Goal: Task Accomplishment & Management: Complete application form

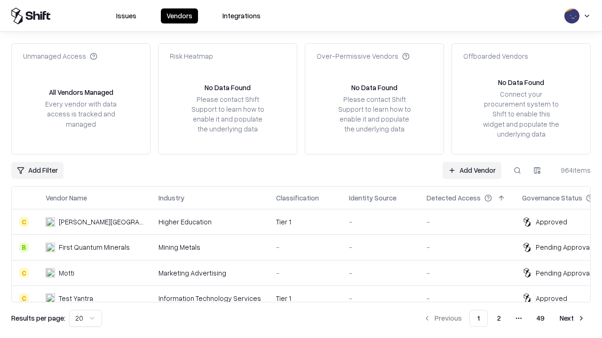
click at [472, 170] on link "Add Vendor" at bounding box center [471, 170] width 59 height 17
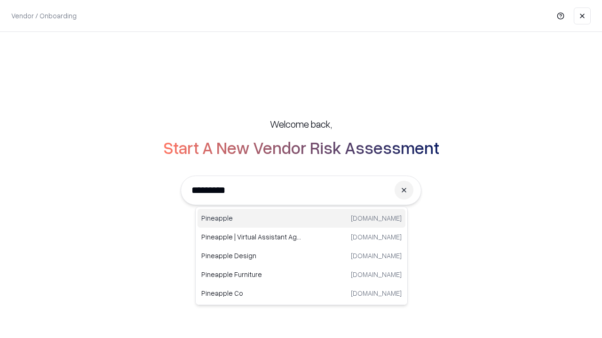
click at [301, 219] on div "Pineapple [DOMAIN_NAME]" at bounding box center [301, 218] width 208 height 19
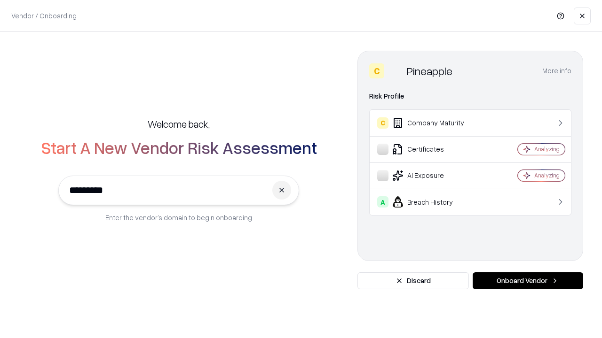
type input "*********"
click at [527, 281] on button "Onboard Vendor" at bounding box center [527, 281] width 110 height 17
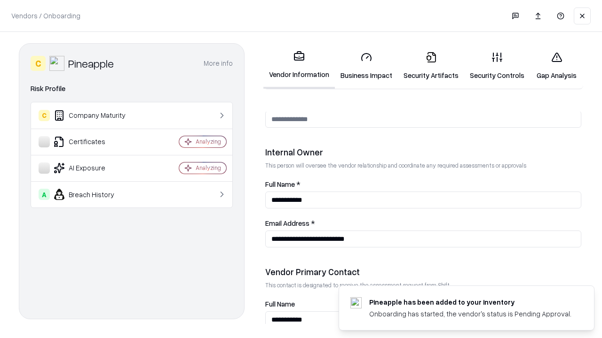
scroll to position [487, 0]
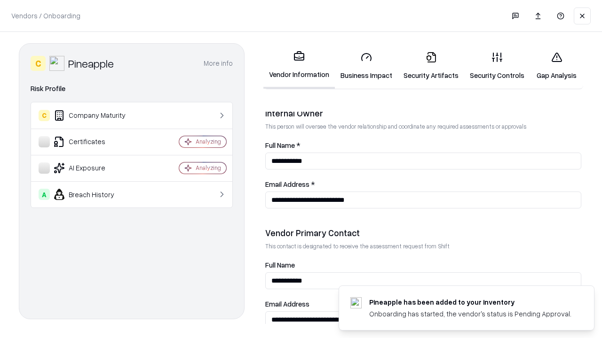
click at [431, 66] on link "Security Artifacts" at bounding box center [431, 66] width 66 height 44
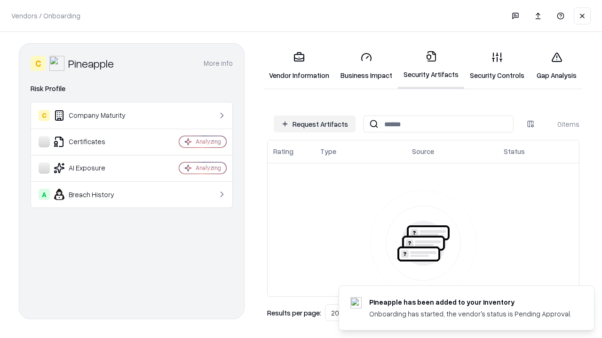
click at [315, 124] on button "Request Artifacts" at bounding box center [315, 124] width 82 height 17
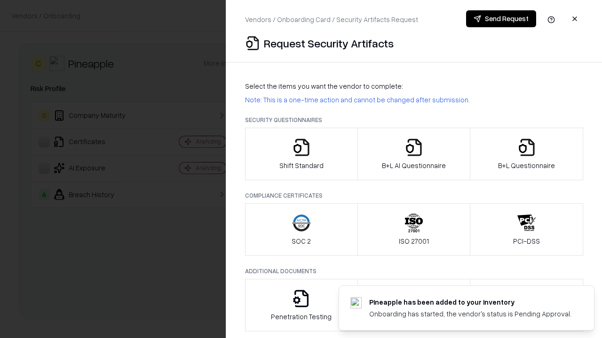
click at [526, 154] on icon "button" at bounding box center [526, 147] width 19 height 19
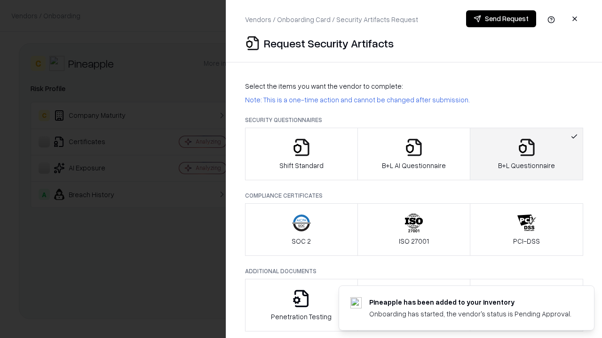
click at [413, 154] on icon "button" at bounding box center [413, 147] width 19 height 19
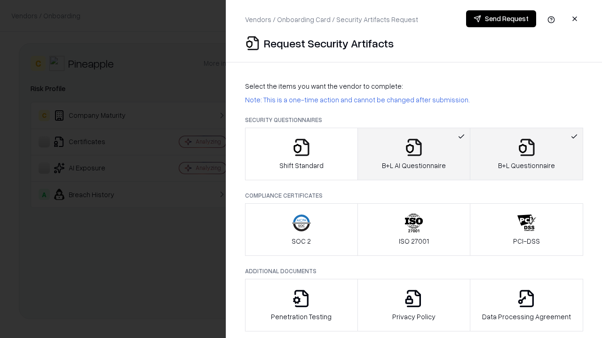
click at [501, 19] on button "Send Request" at bounding box center [501, 18] width 70 height 17
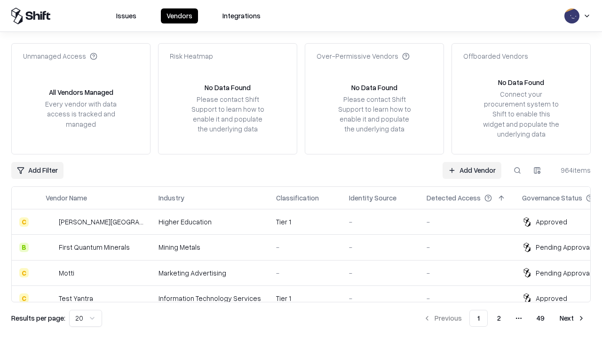
click at [517, 170] on button at bounding box center [517, 170] width 17 height 17
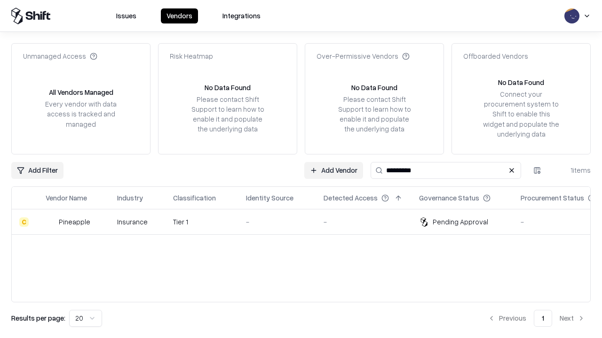
type input "*********"
click at [307, 222] on div "-" at bounding box center [277, 222] width 63 height 10
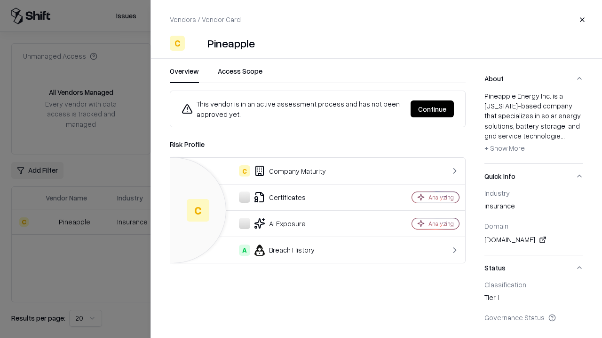
click at [432, 109] on button "Continue" at bounding box center [431, 109] width 43 height 17
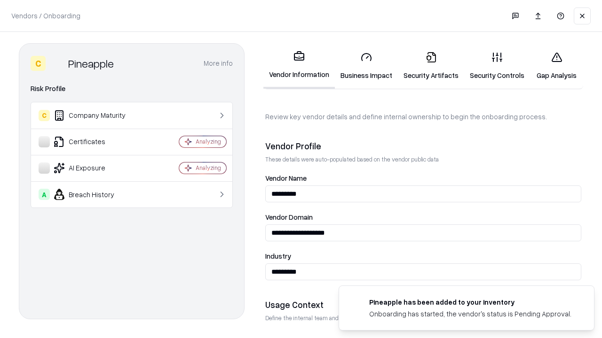
click at [431, 66] on link "Security Artifacts" at bounding box center [431, 66] width 66 height 44
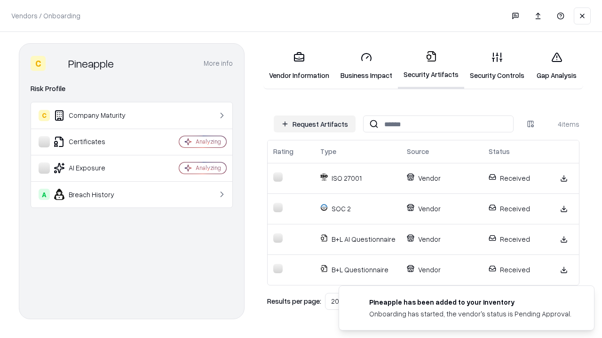
click at [556, 66] on link "Gap Analysis" at bounding box center [556, 66] width 53 height 44
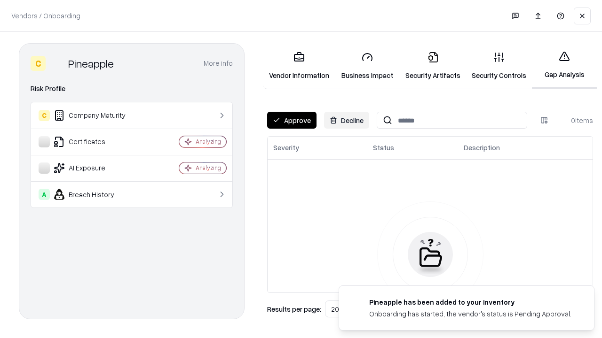
click at [291, 120] on button "Approve" at bounding box center [291, 120] width 49 height 17
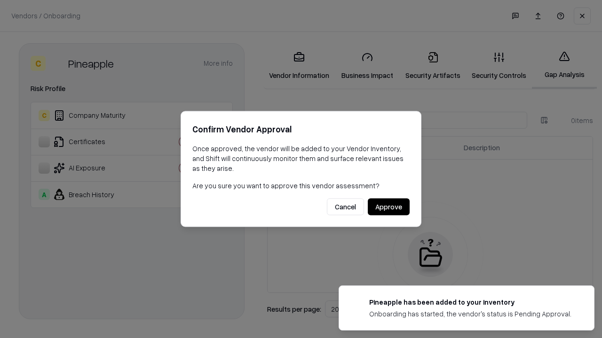
click at [388, 207] on button "Approve" at bounding box center [389, 207] width 42 height 17
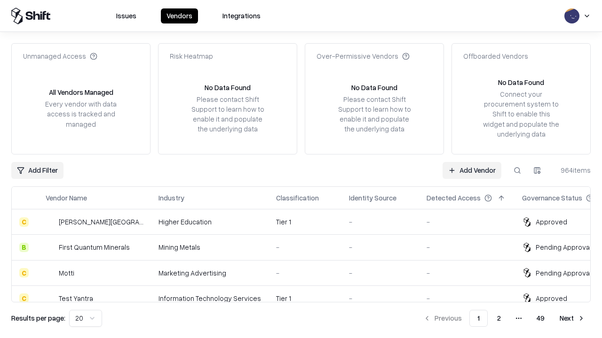
type input "*********"
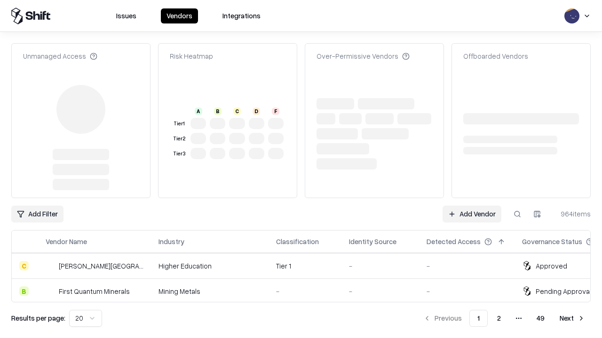
click at [472, 206] on link "Add Vendor" at bounding box center [471, 214] width 59 height 17
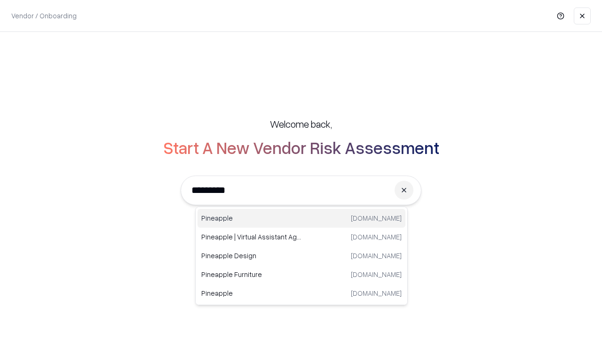
click at [301, 219] on div "Pineapple [DOMAIN_NAME]" at bounding box center [301, 218] width 208 height 19
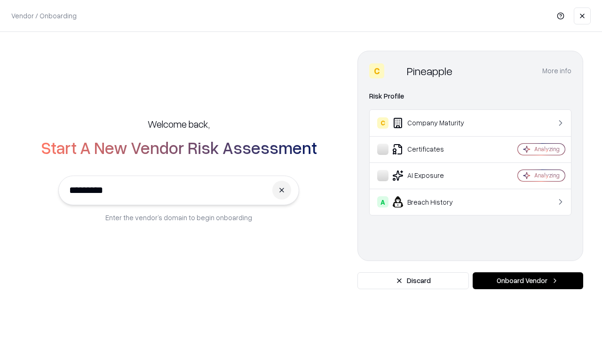
type input "*********"
click at [527, 281] on button "Onboard Vendor" at bounding box center [527, 281] width 110 height 17
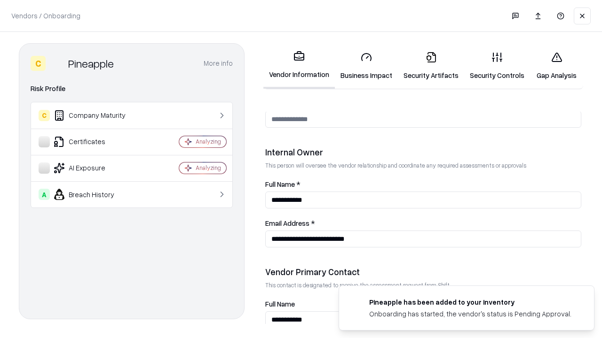
scroll to position [487, 0]
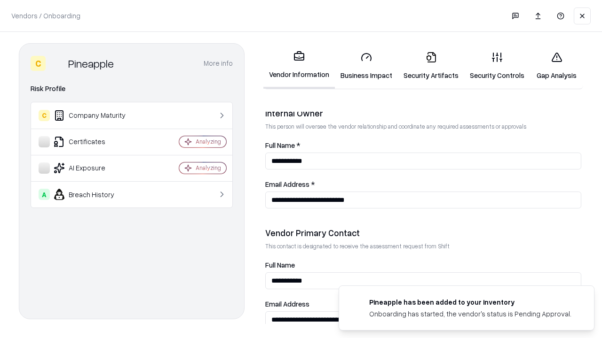
click at [556, 66] on link "Gap Analysis" at bounding box center [556, 66] width 53 height 44
